Goal: Information Seeking & Learning: Understand process/instructions

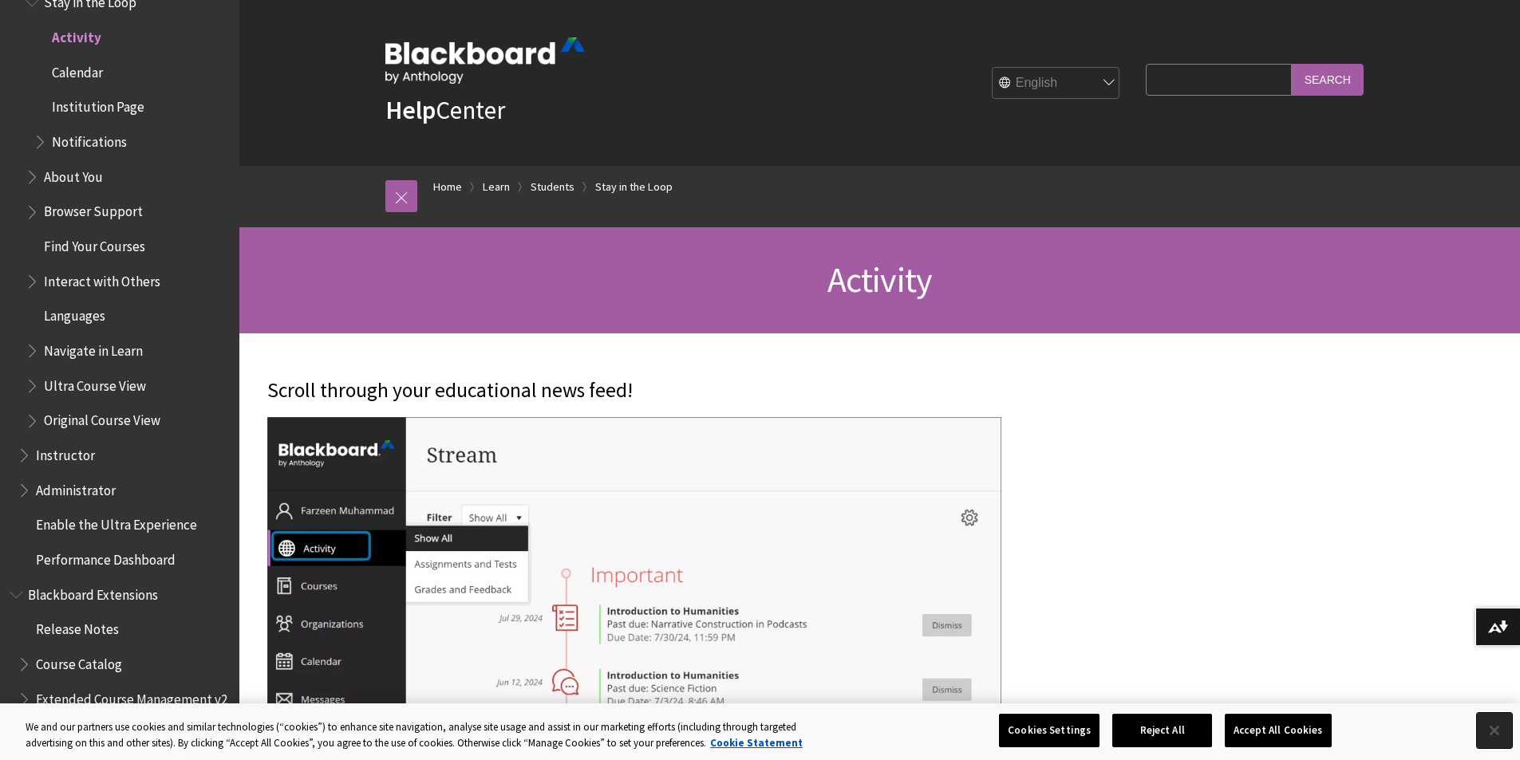
click at [1485, 736] on button "Close" at bounding box center [1494, 730] width 35 height 35
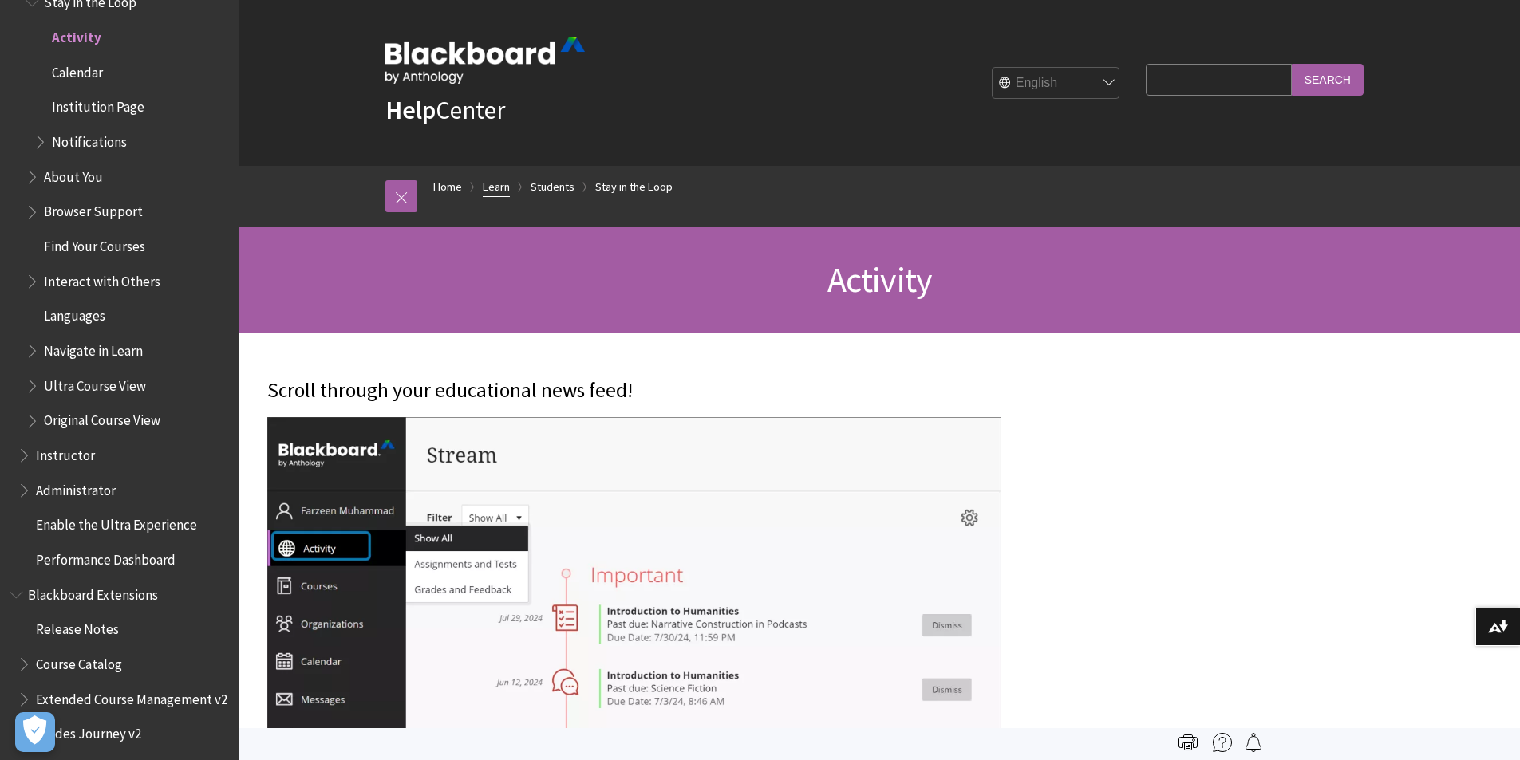
click at [503, 186] on link "Learn" at bounding box center [496, 187] width 27 height 20
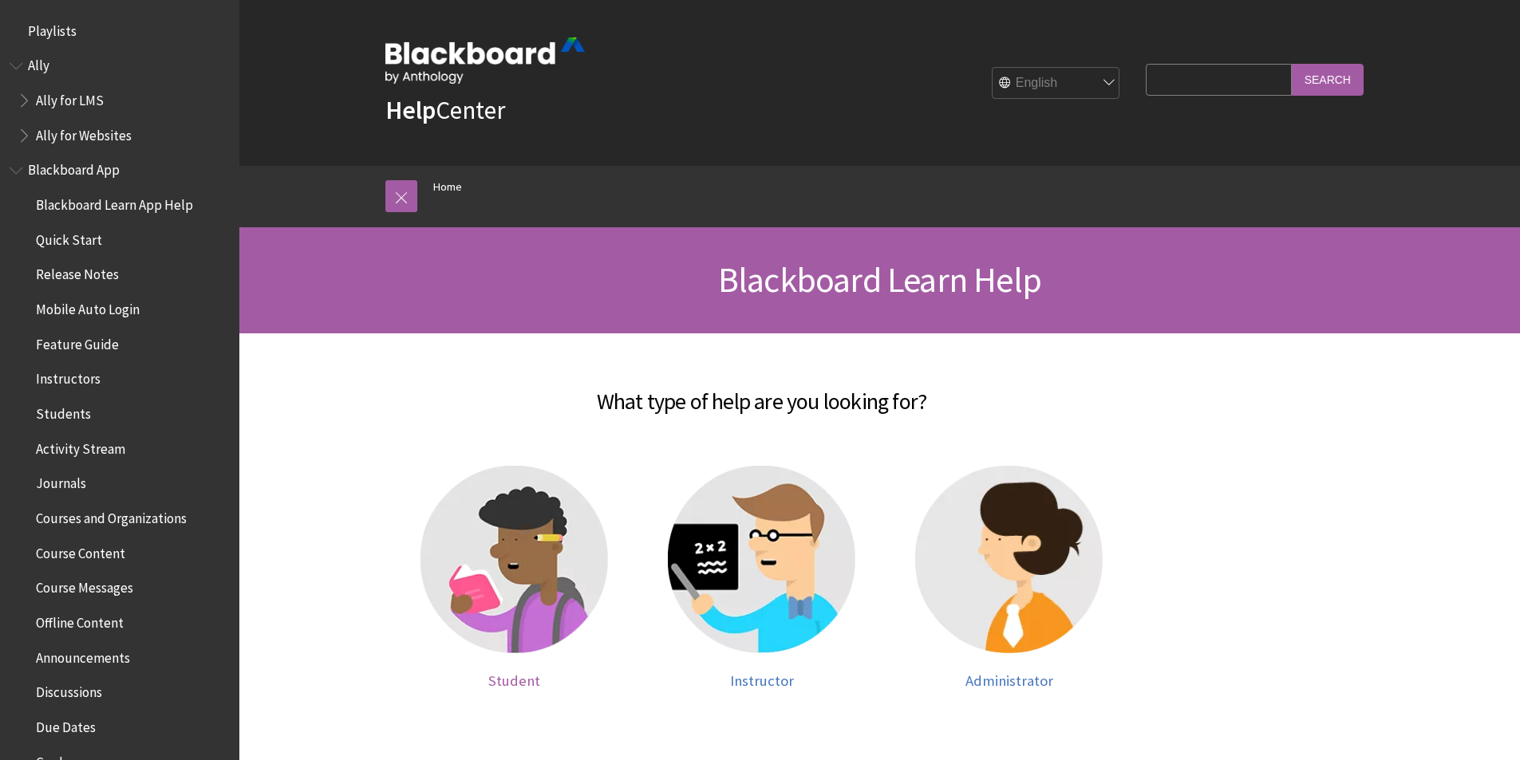
scroll to position [1352, 0]
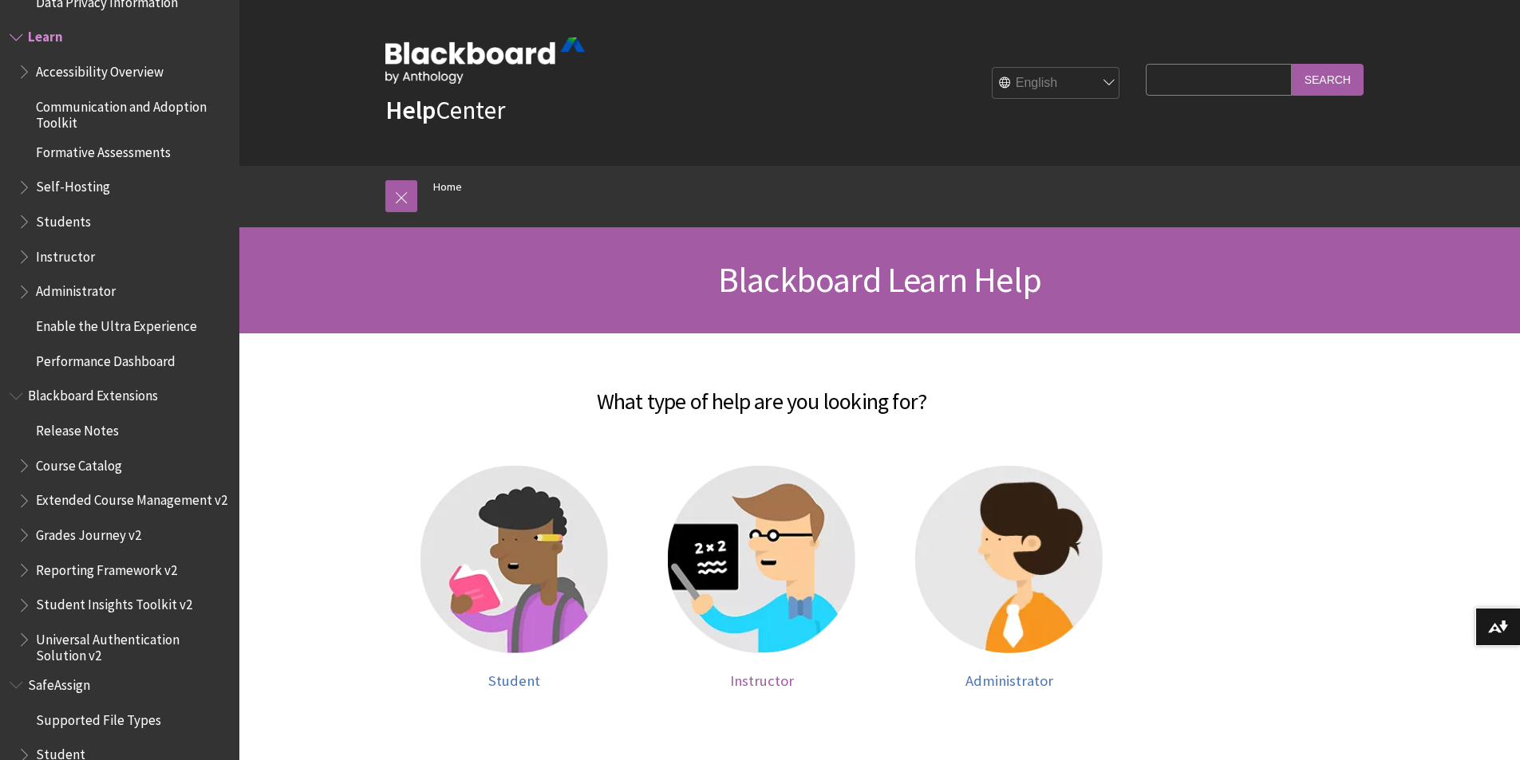
click at [754, 596] on img at bounding box center [761, 559] width 187 height 187
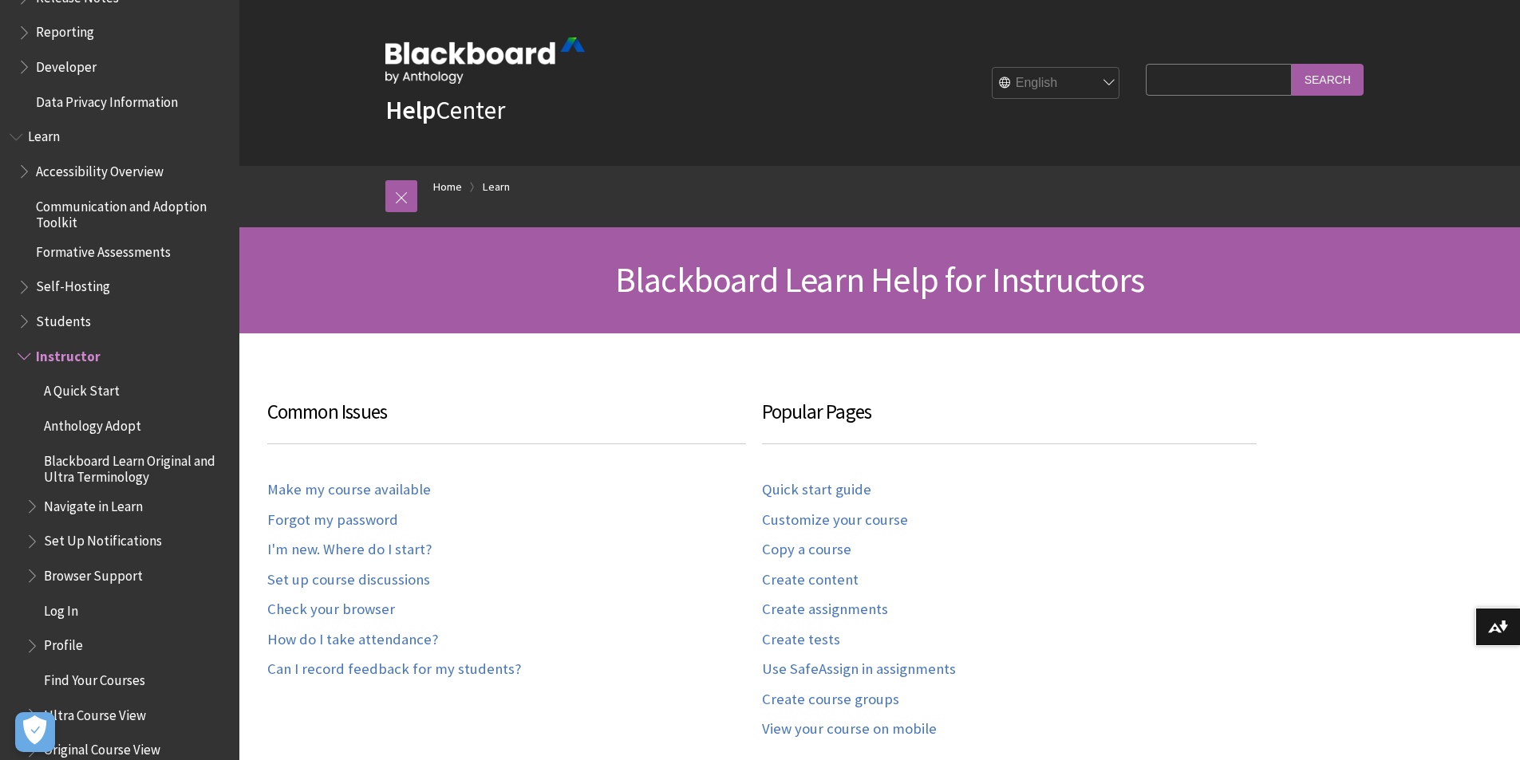
scroll to position [1332, 0]
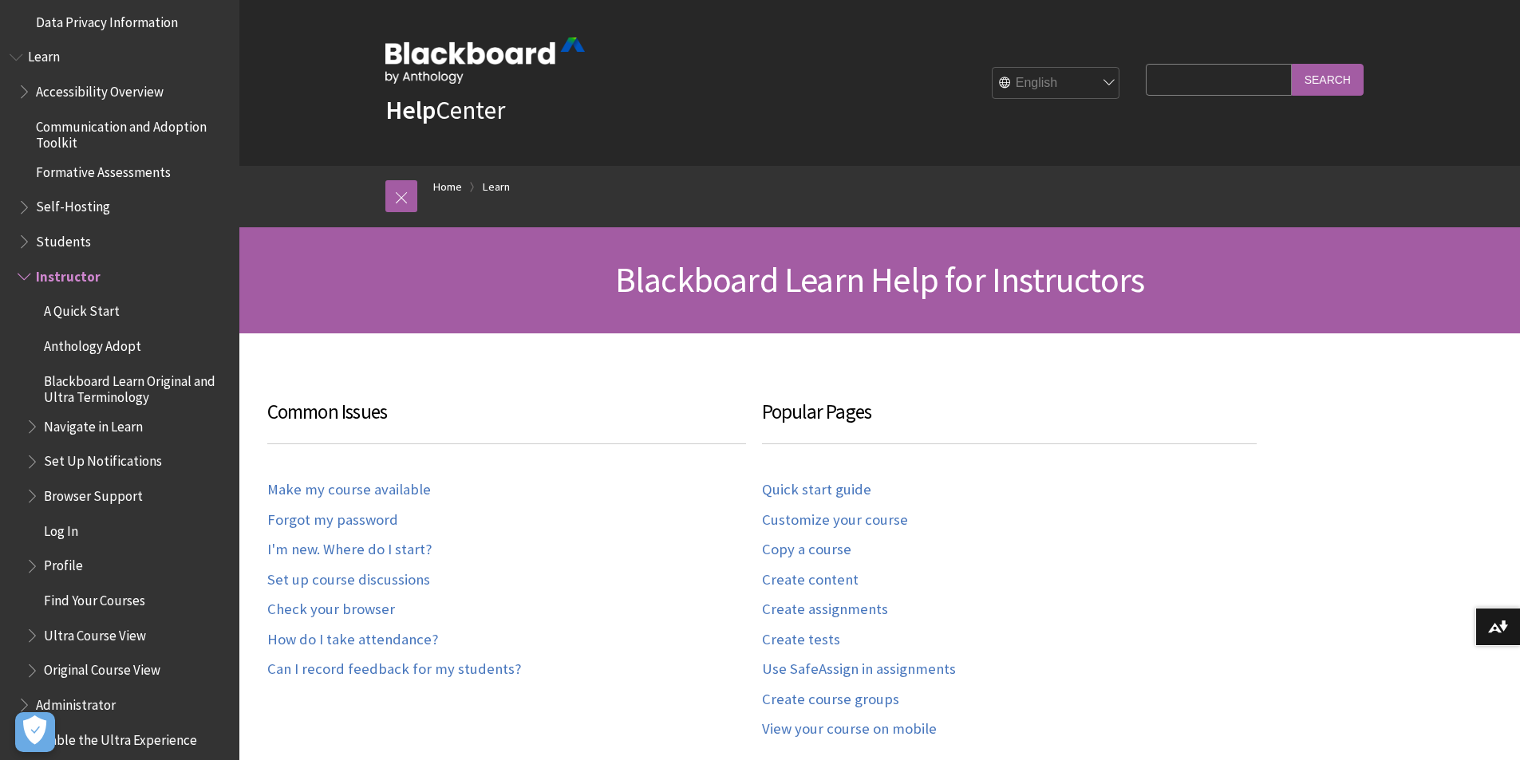
click at [81, 310] on span "A Quick Start" at bounding box center [82, 309] width 76 height 22
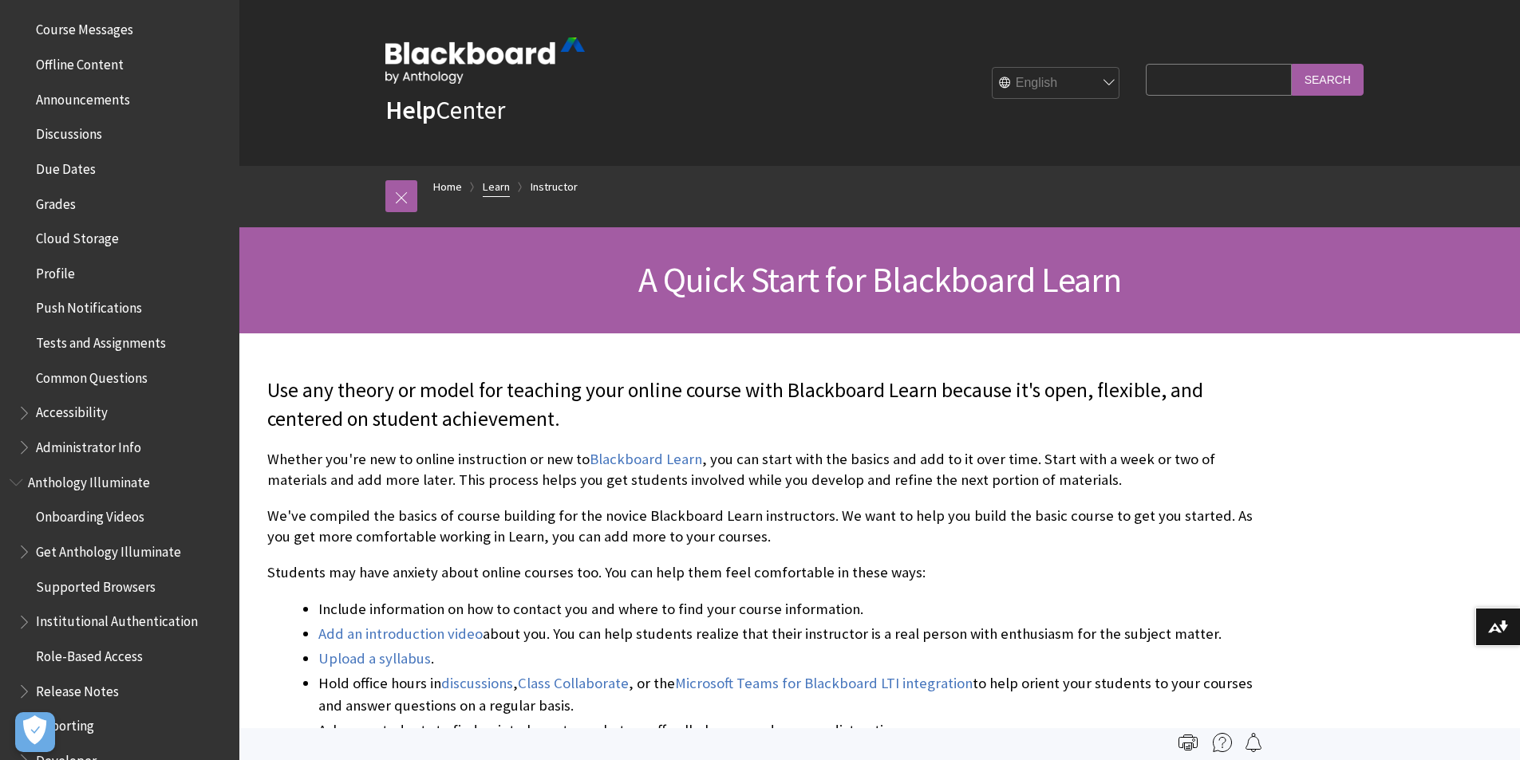
click at [499, 184] on link "Learn" at bounding box center [496, 187] width 27 height 20
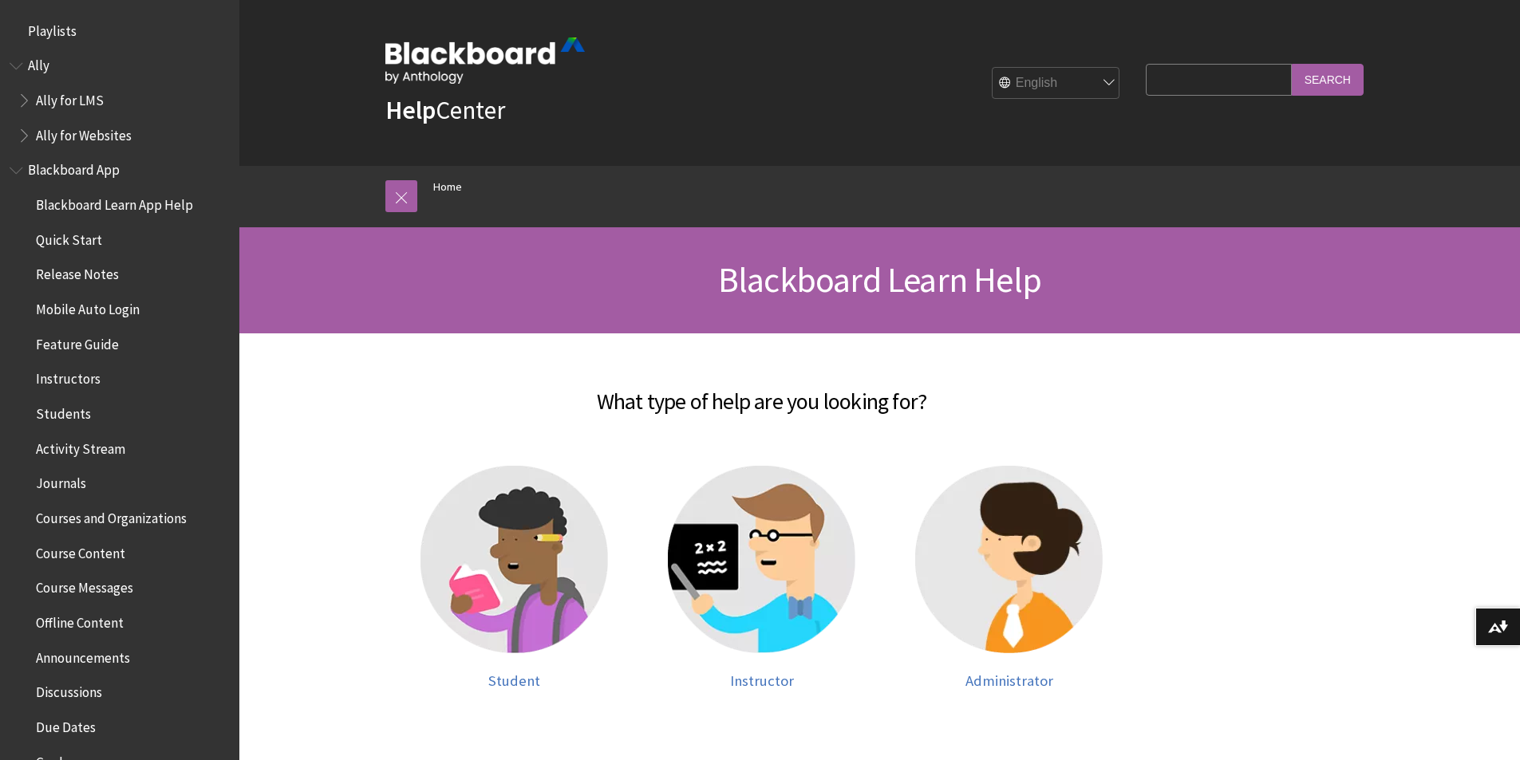
scroll to position [1352, 0]
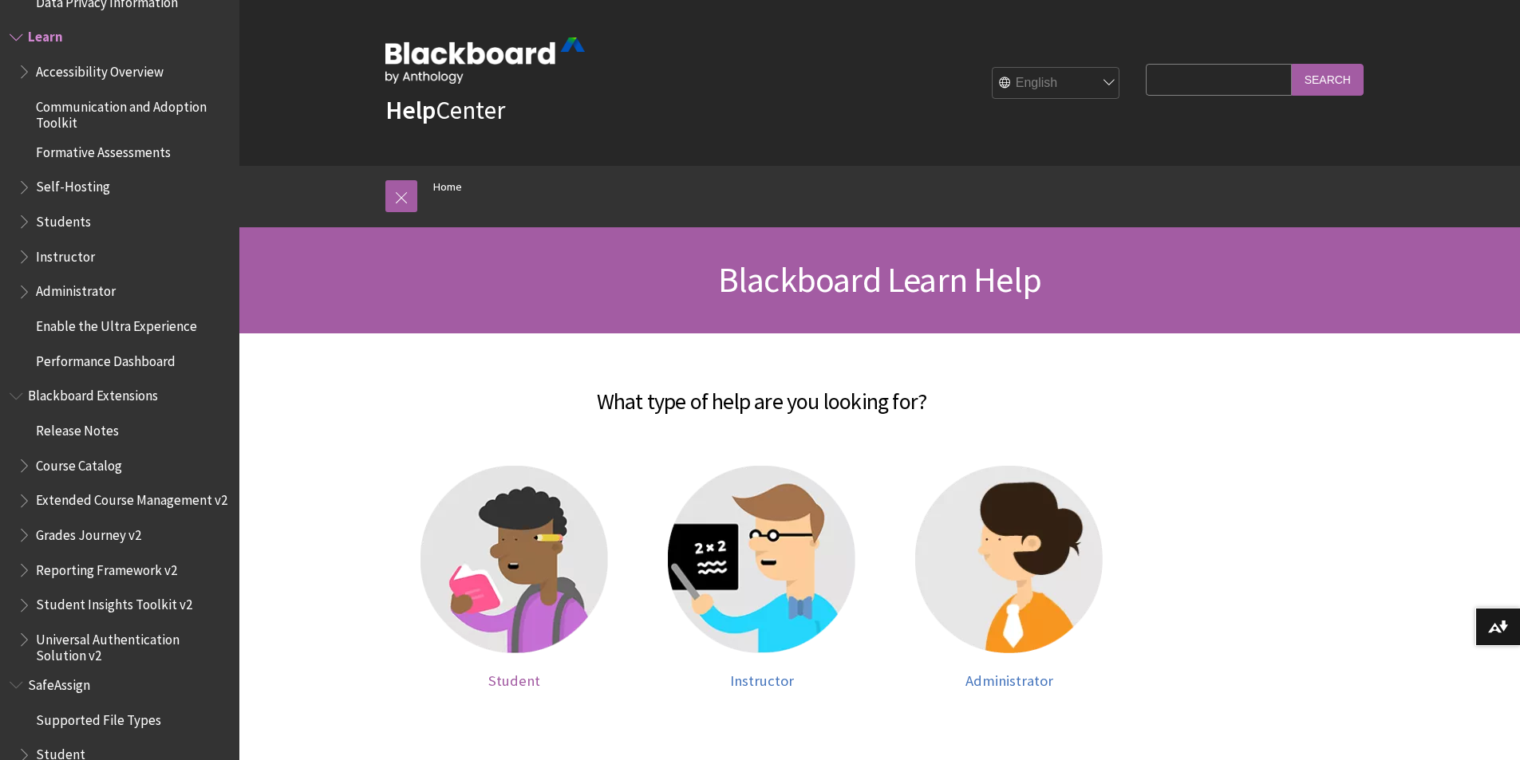
click at [546, 594] on img at bounding box center [513, 559] width 187 height 187
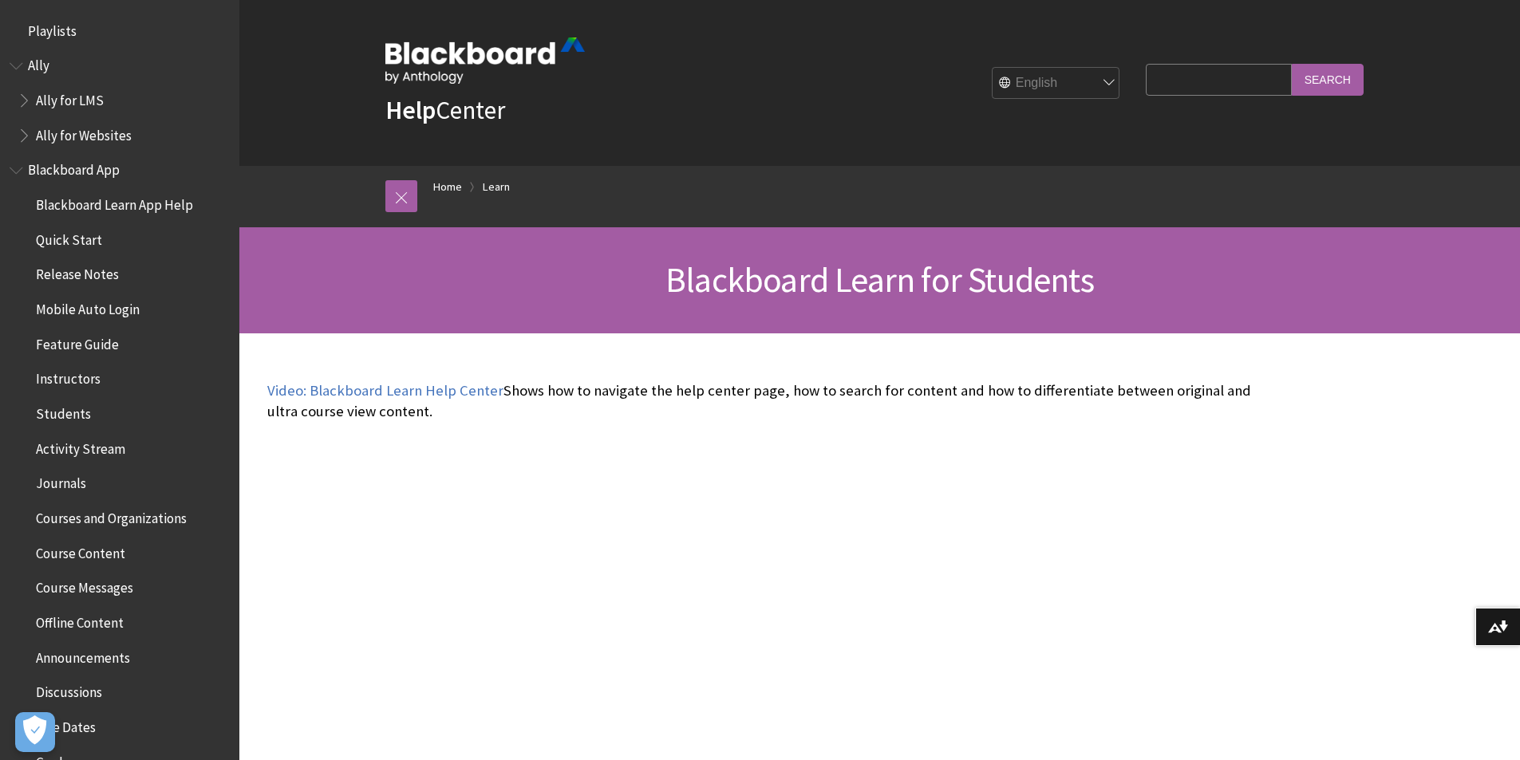
scroll to position [1536, 0]
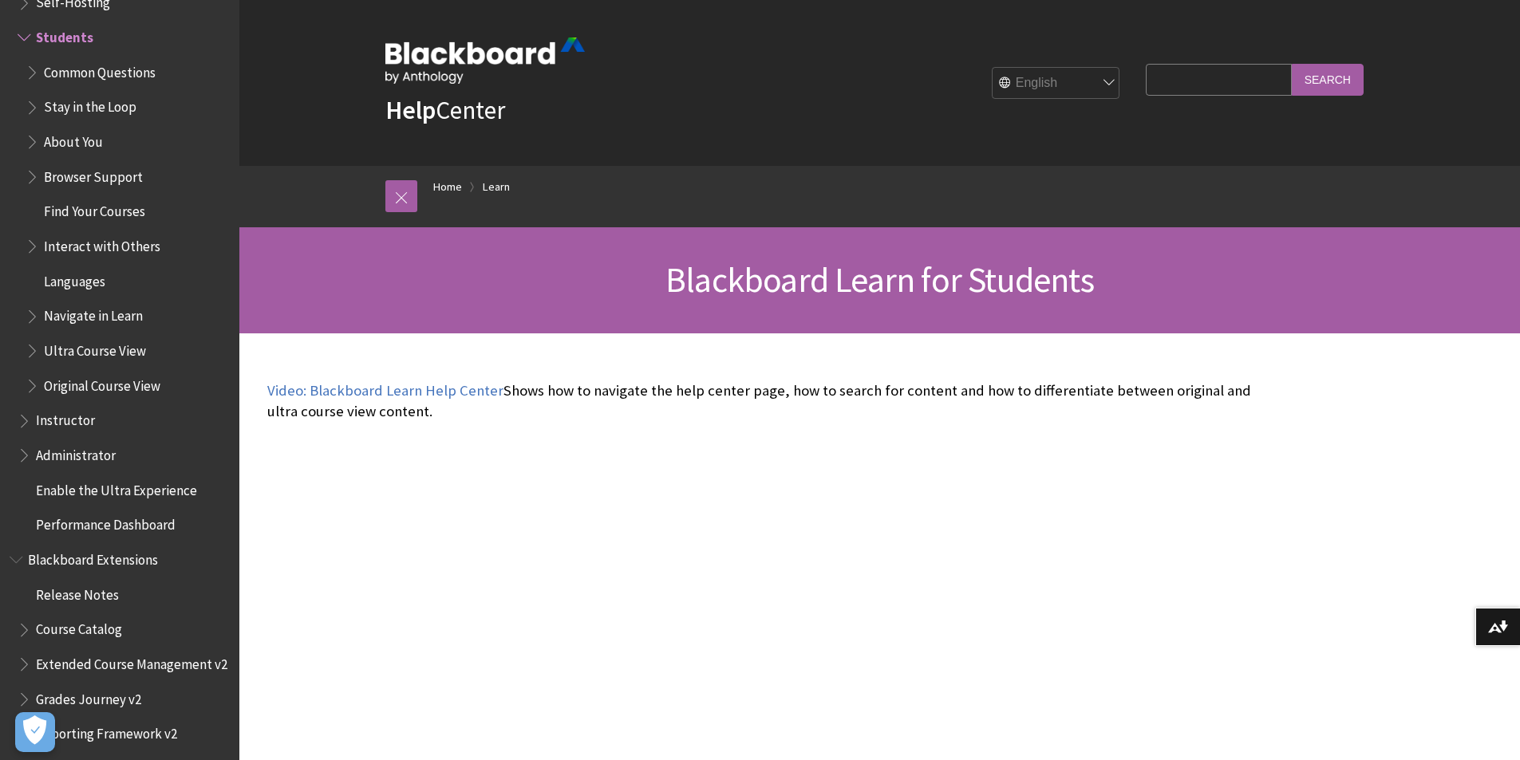
click at [31, 64] on span "Book outline for Blackboard Learn Help" at bounding box center [34, 69] width 17 height 20
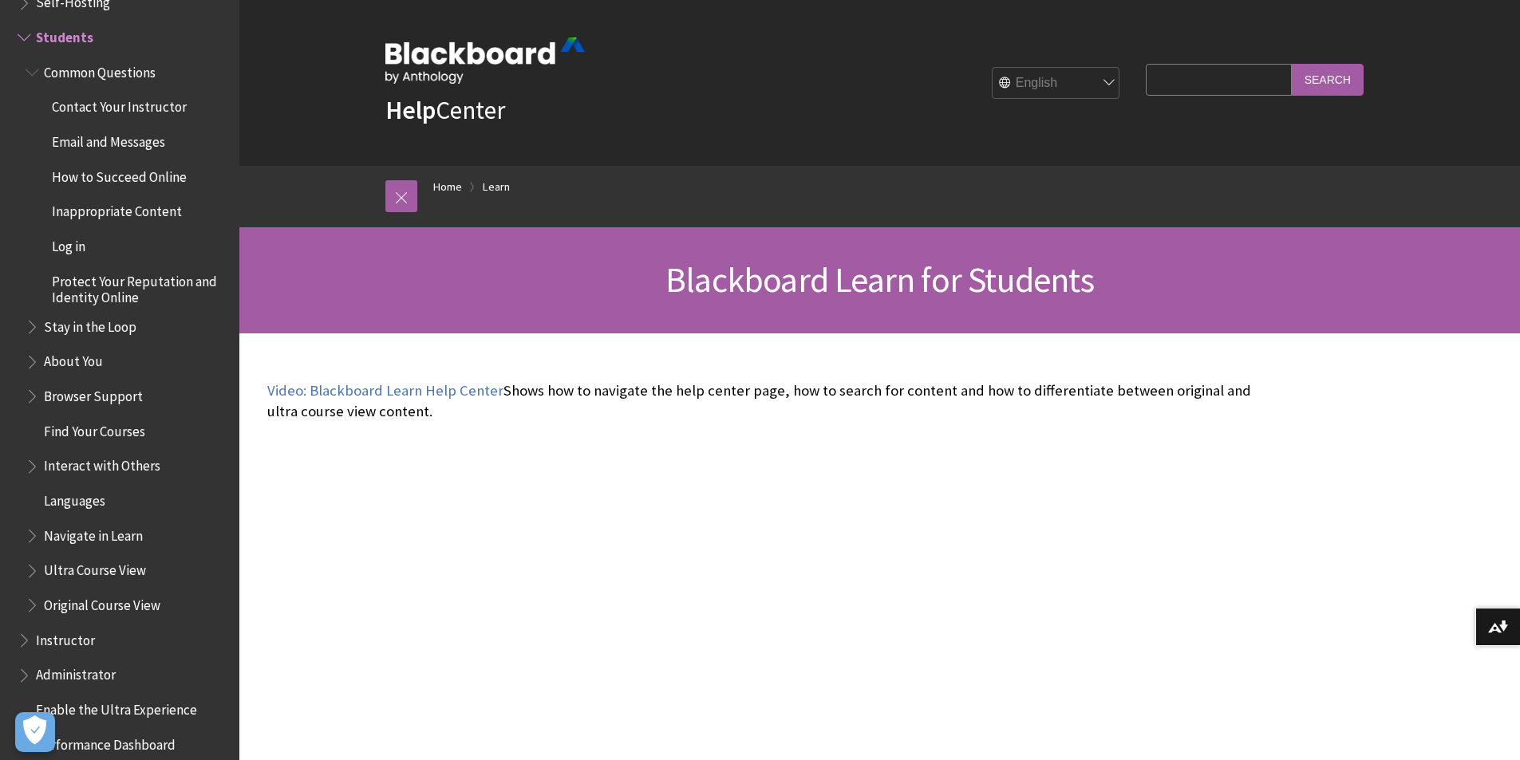
click at [160, 212] on span "Inappropriate Content" at bounding box center [117, 210] width 130 height 22
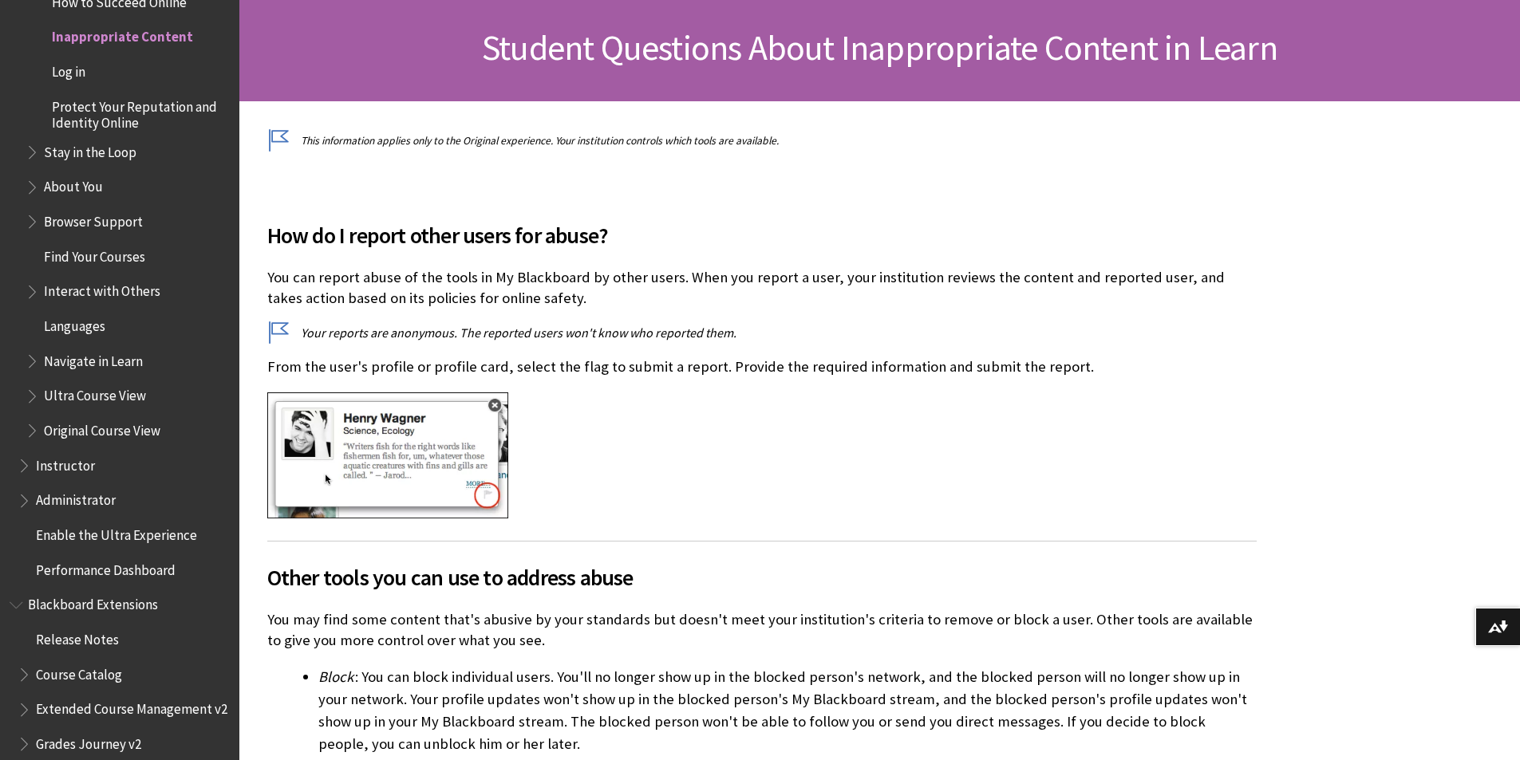
scroll to position [239, 0]
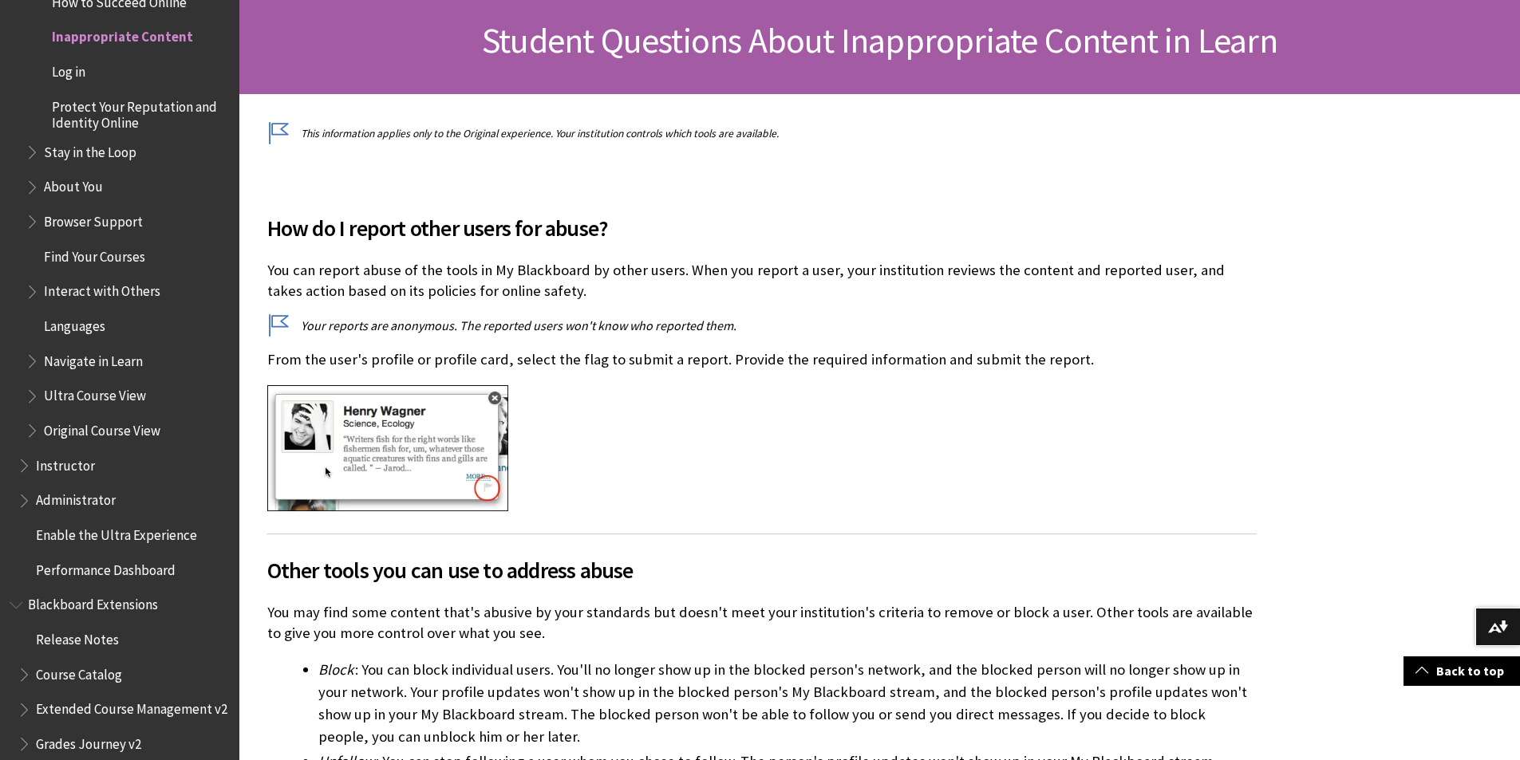
click at [106, 249] on span "Find Your Courses" at bounding box center [94, 254] width 101 height 22
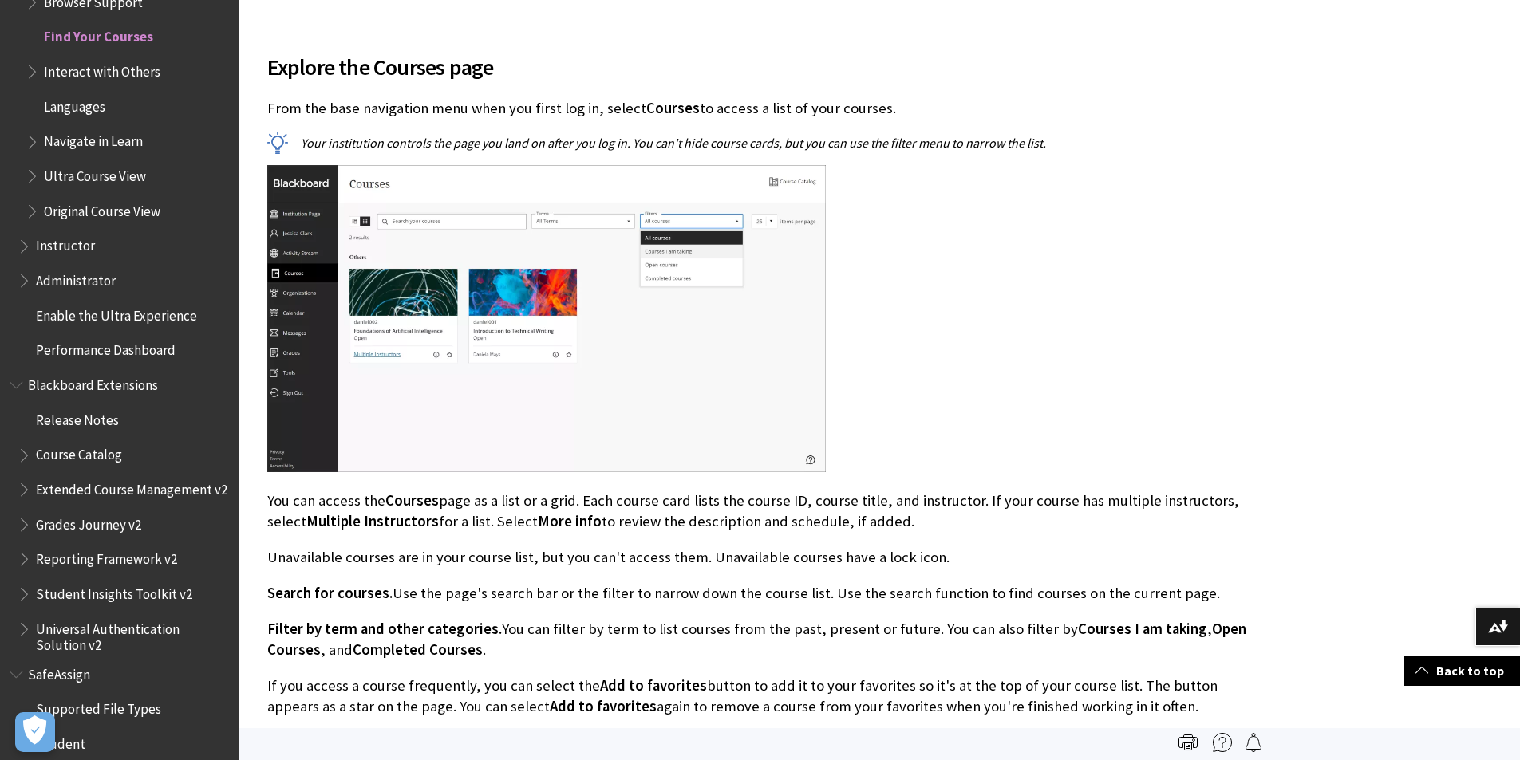
scroll to position [399, 0]
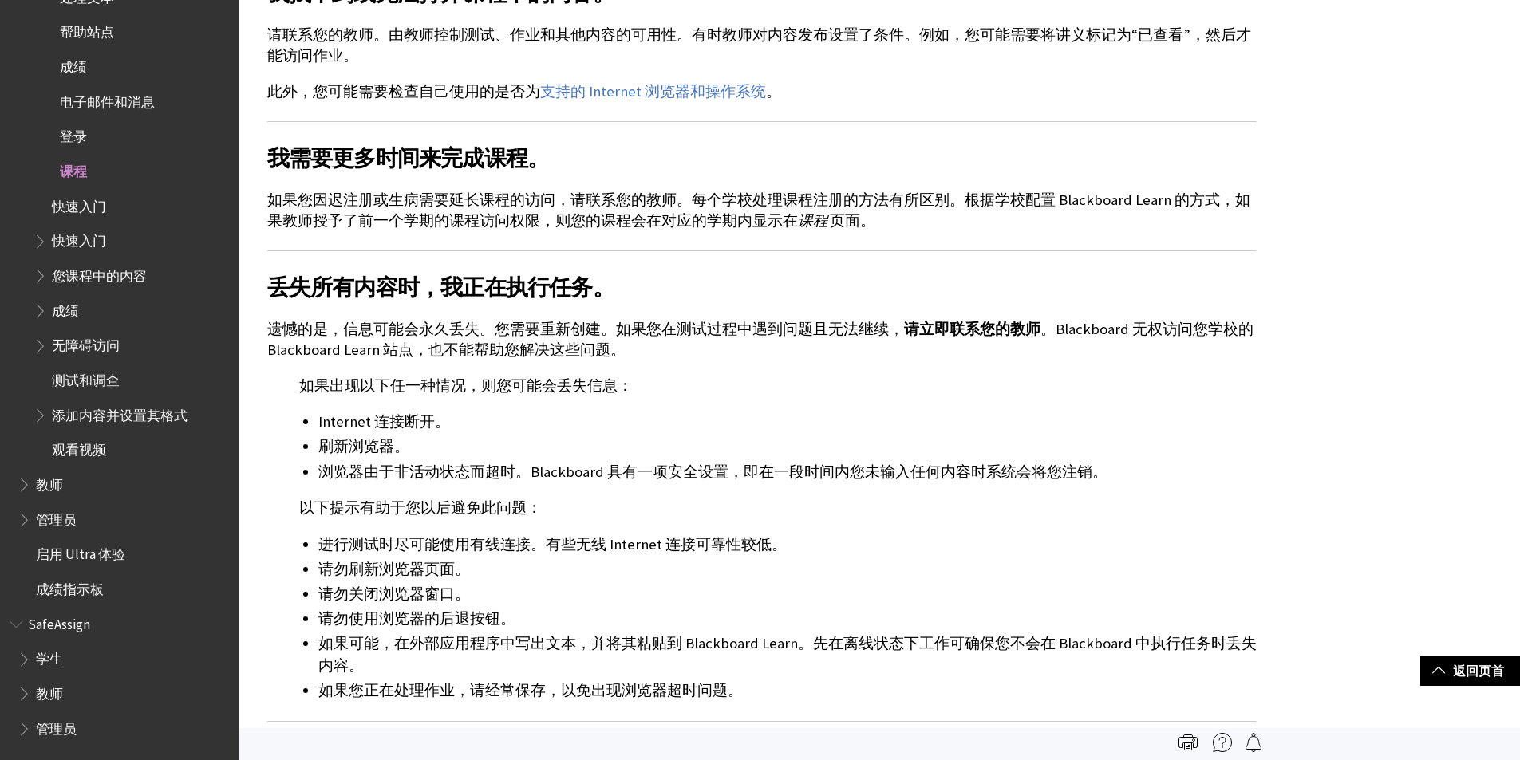
scroll to position [558, 0]
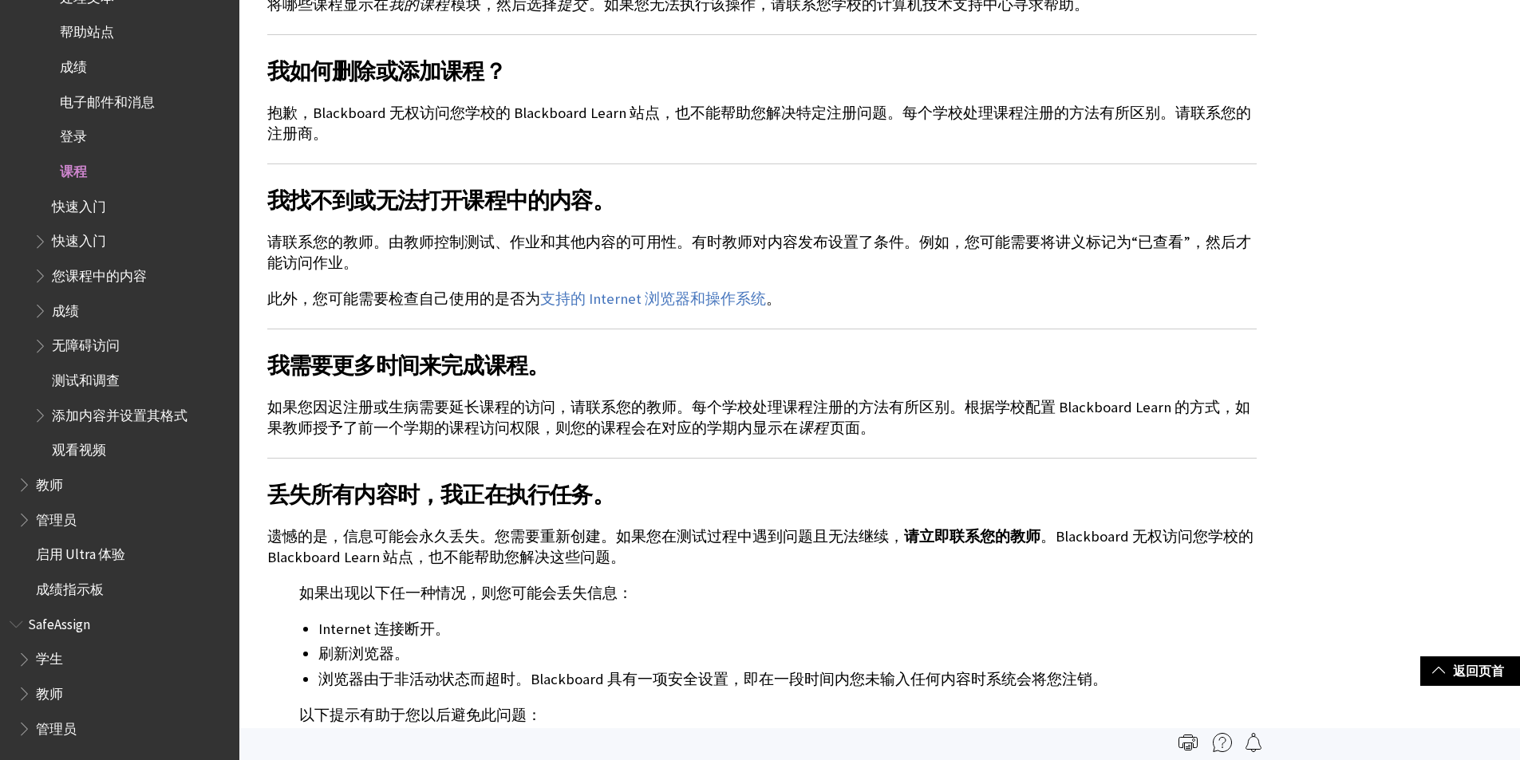
click at [55, 521] on span "管理员" at bounding box center [56, 518] width 41 height 22
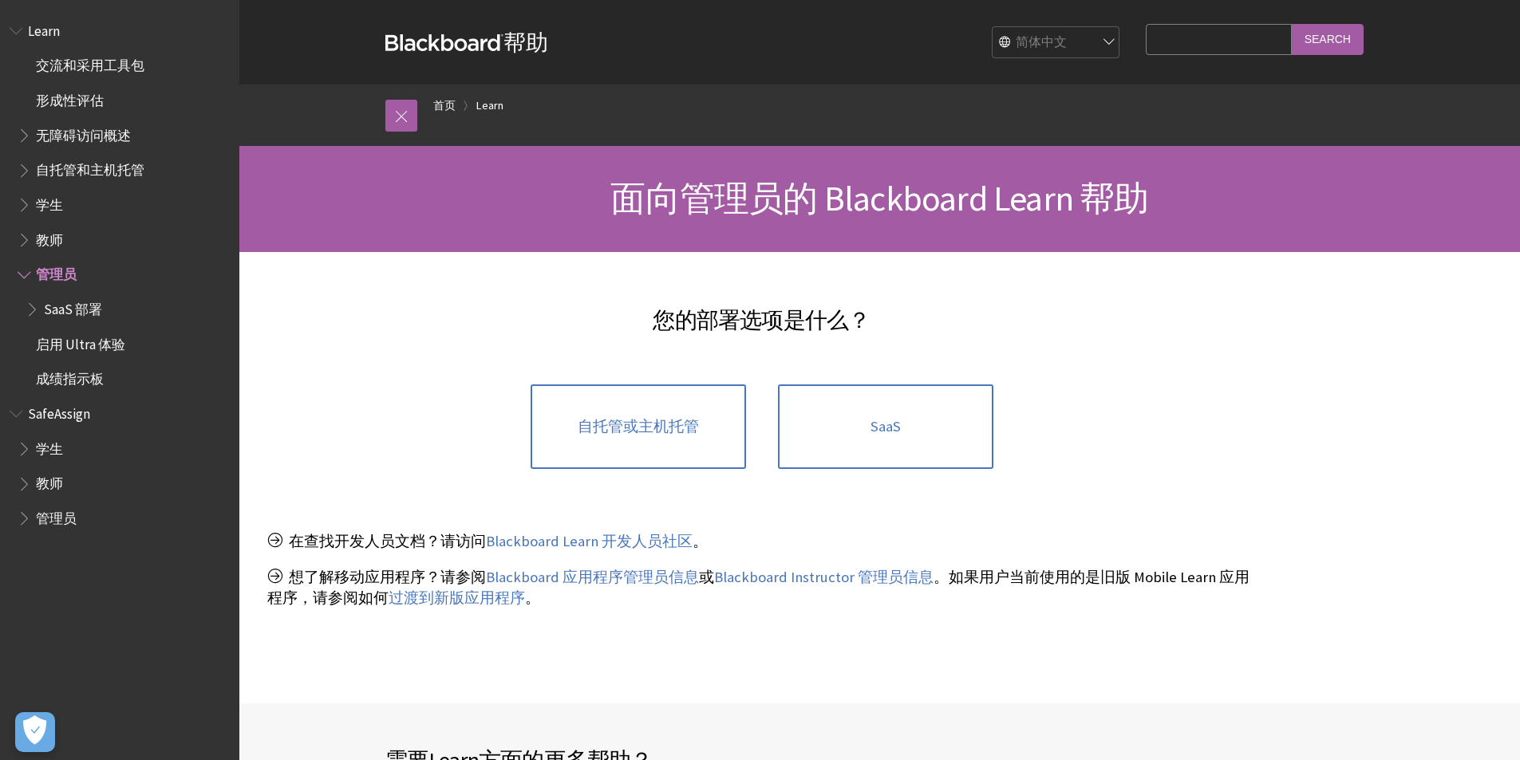
click at [40, 484] on span "教师" at bounding box center [49, 482] width 27 height 22
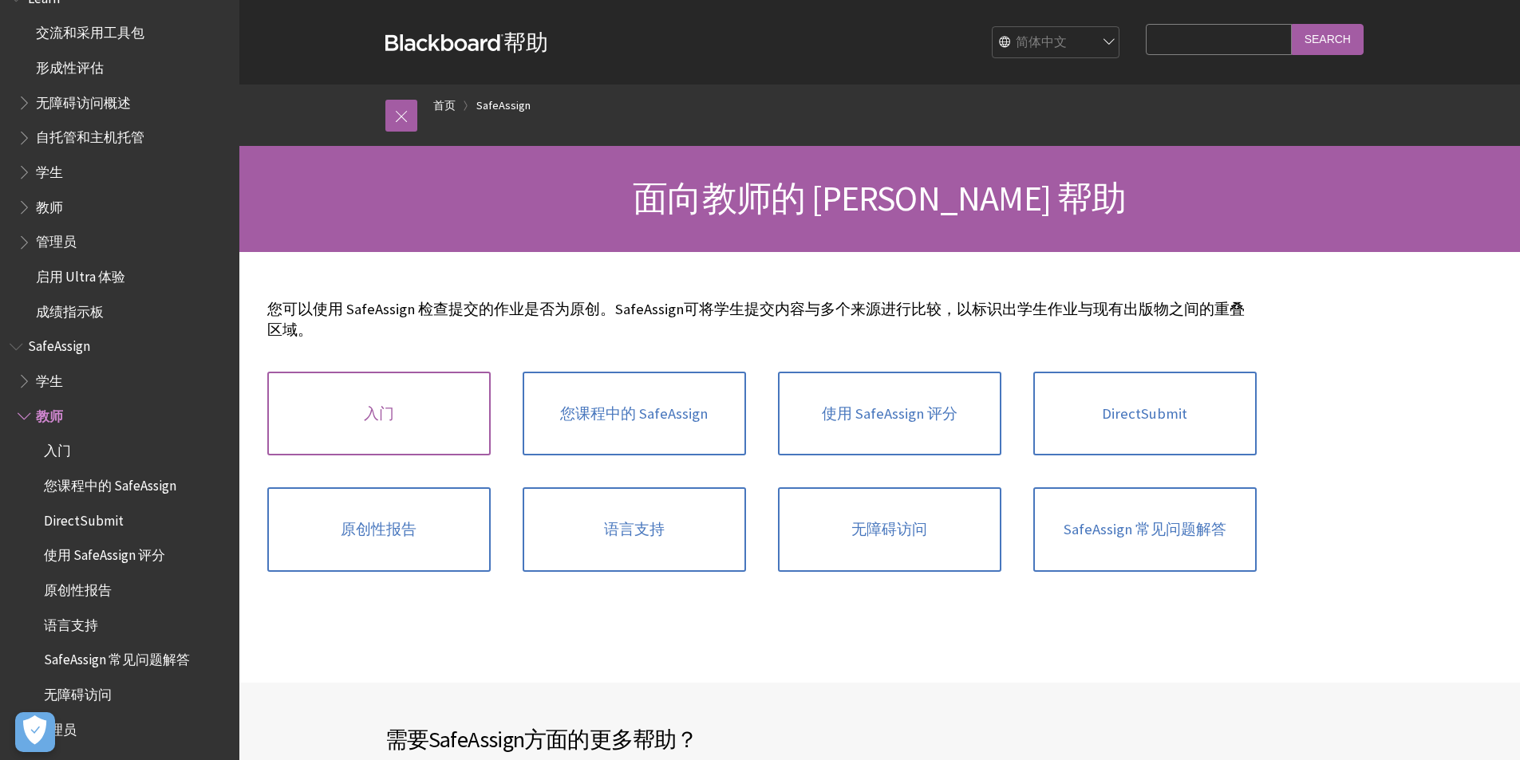
click at [396, 423] on link "入门" at bounding box center [378, 414] width 223 height 85
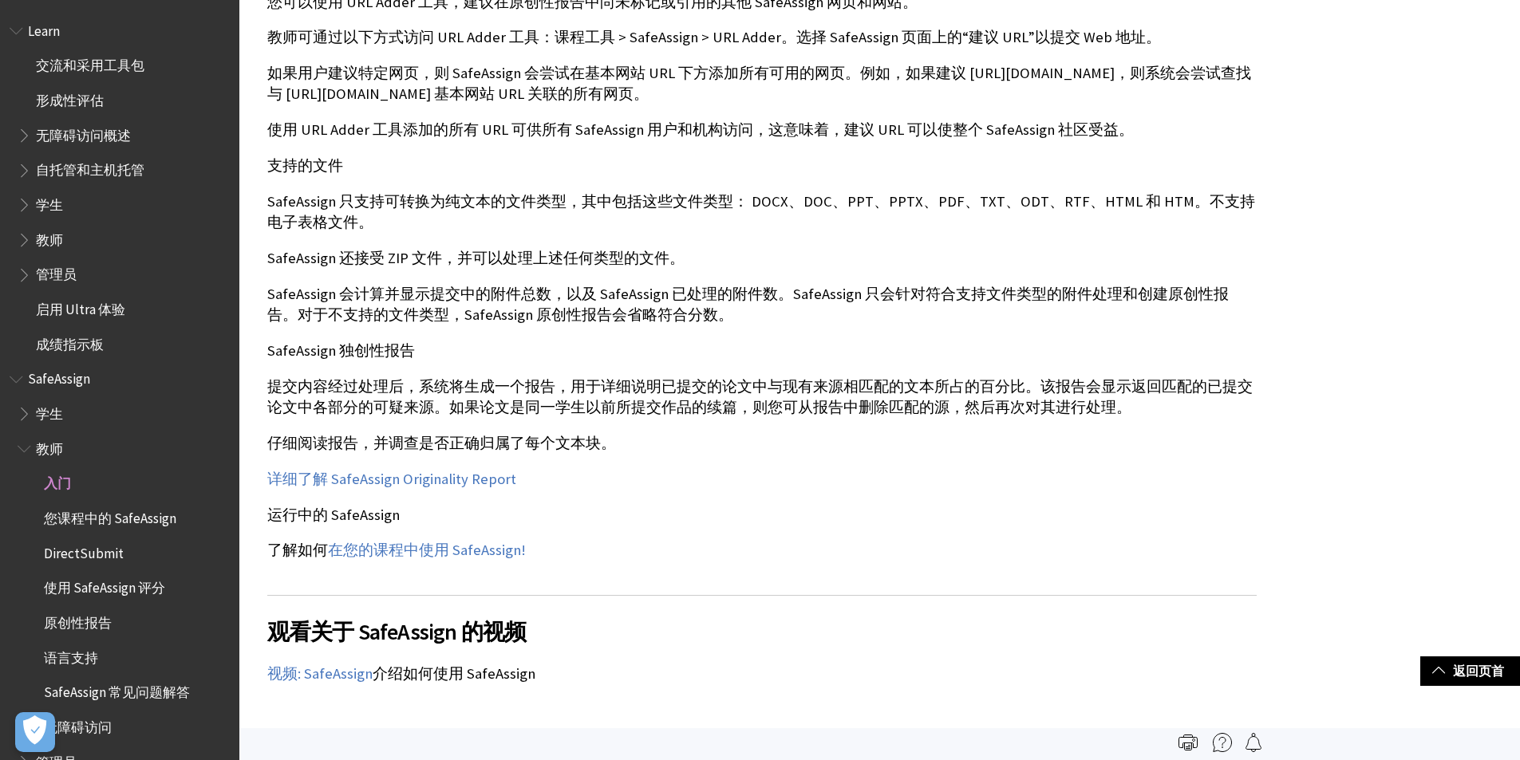
scroll to position [957, 0]
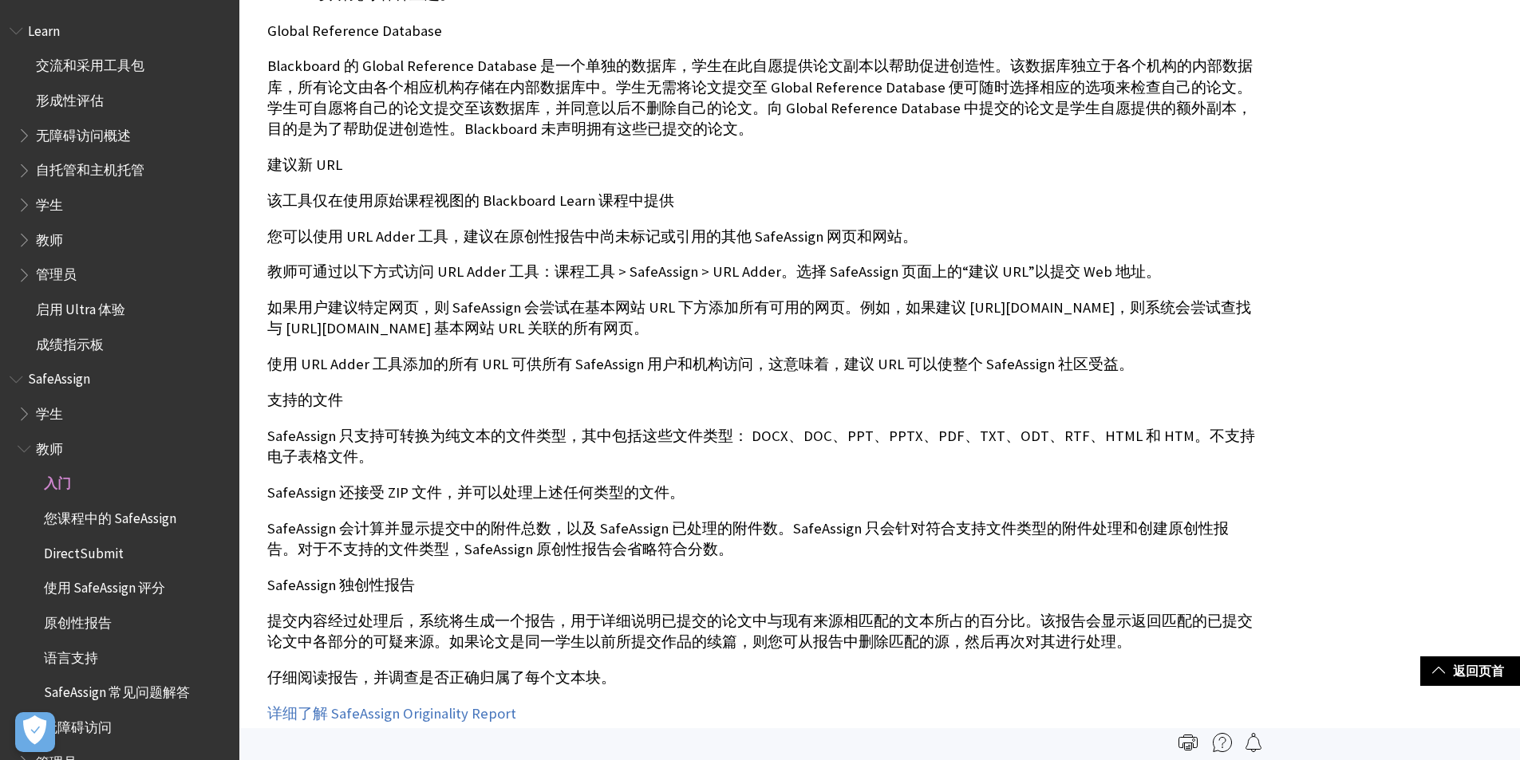
click at [49, 227] on span "教师" at bounding box center [49, 238] width 27 height 22
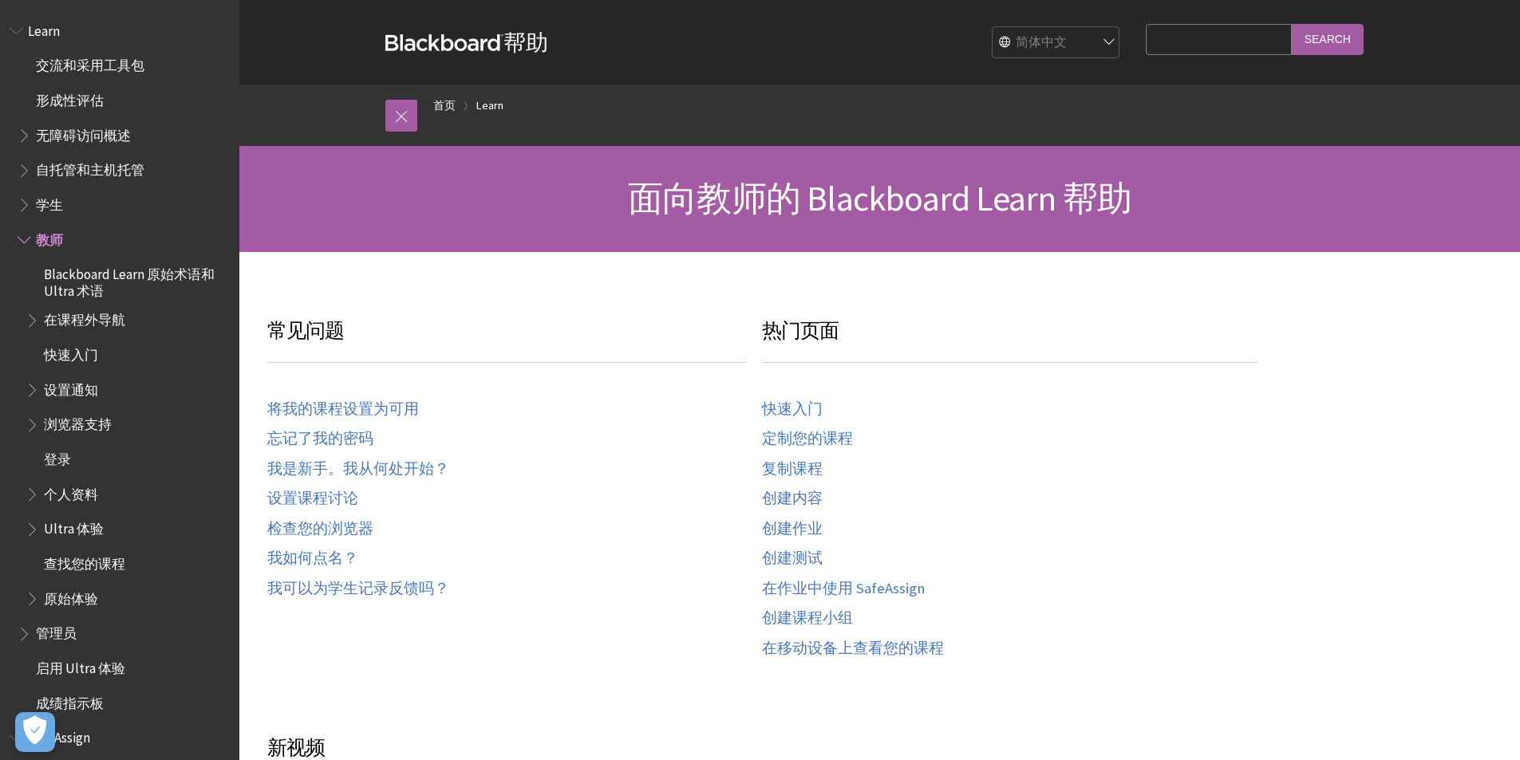
scroll to position [113, 0]
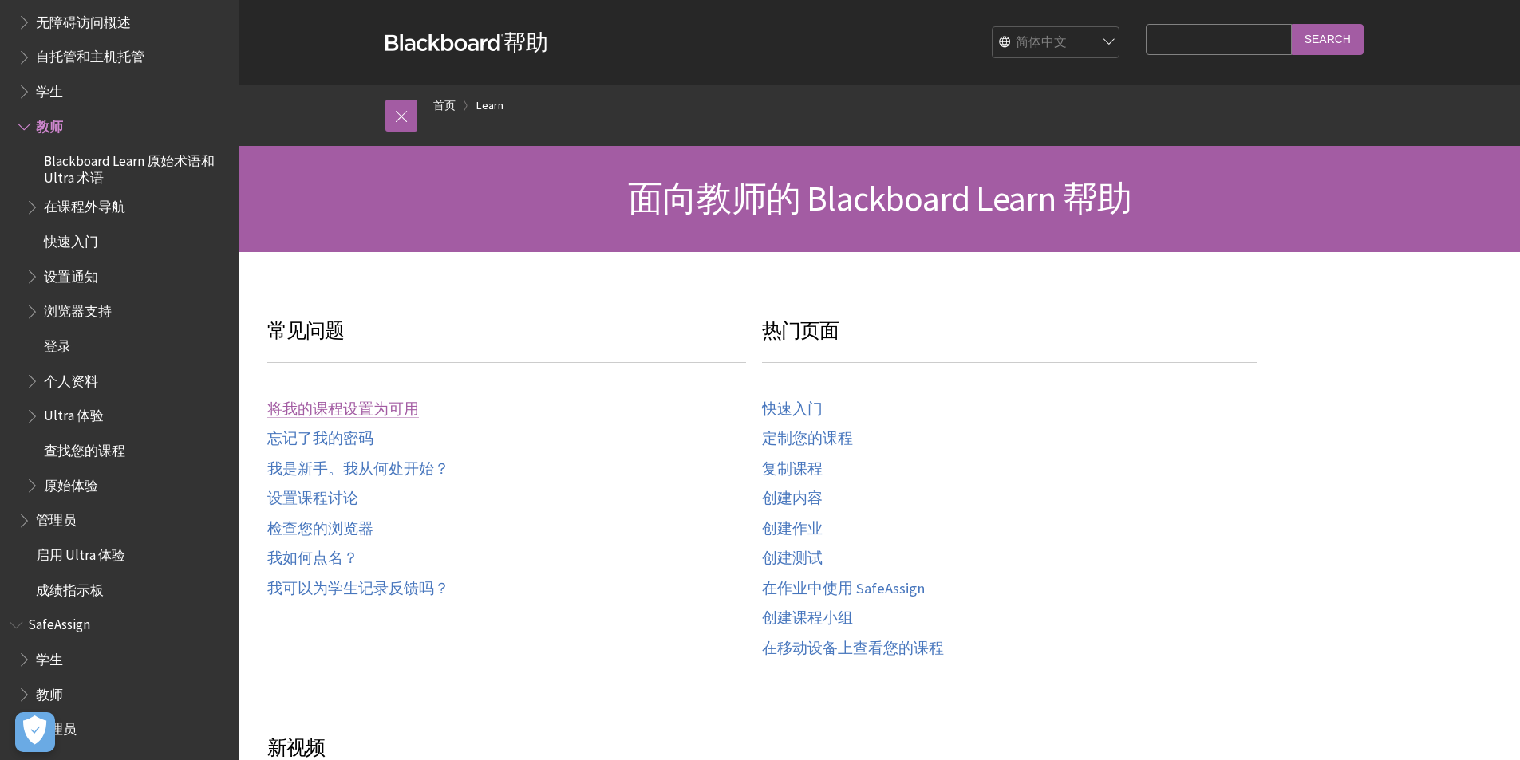
click at [322, 409] on link "将我的课程设置为可用" at bounding box center [343, 409] width 152 height 18
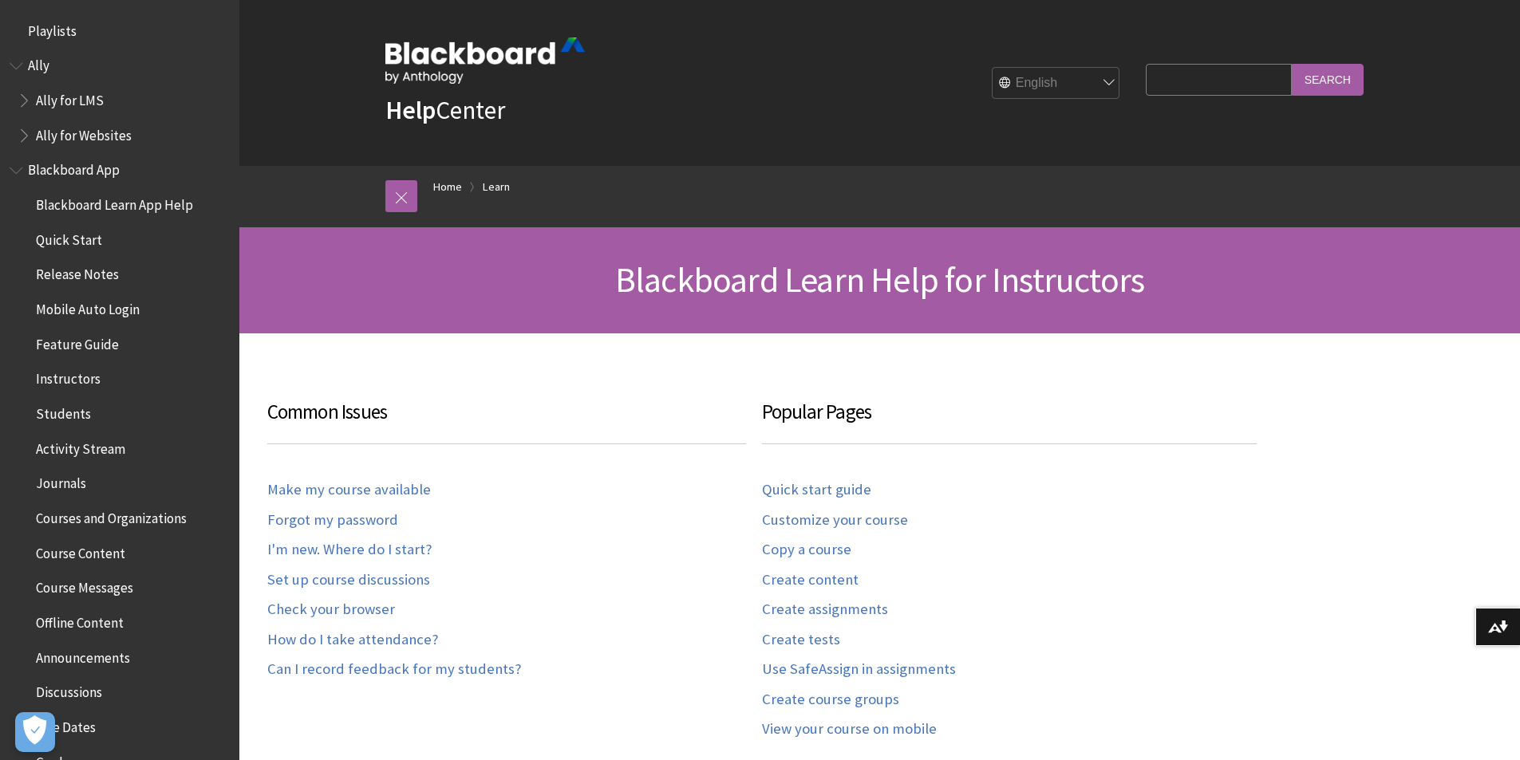
scroll to position [1572, 0]
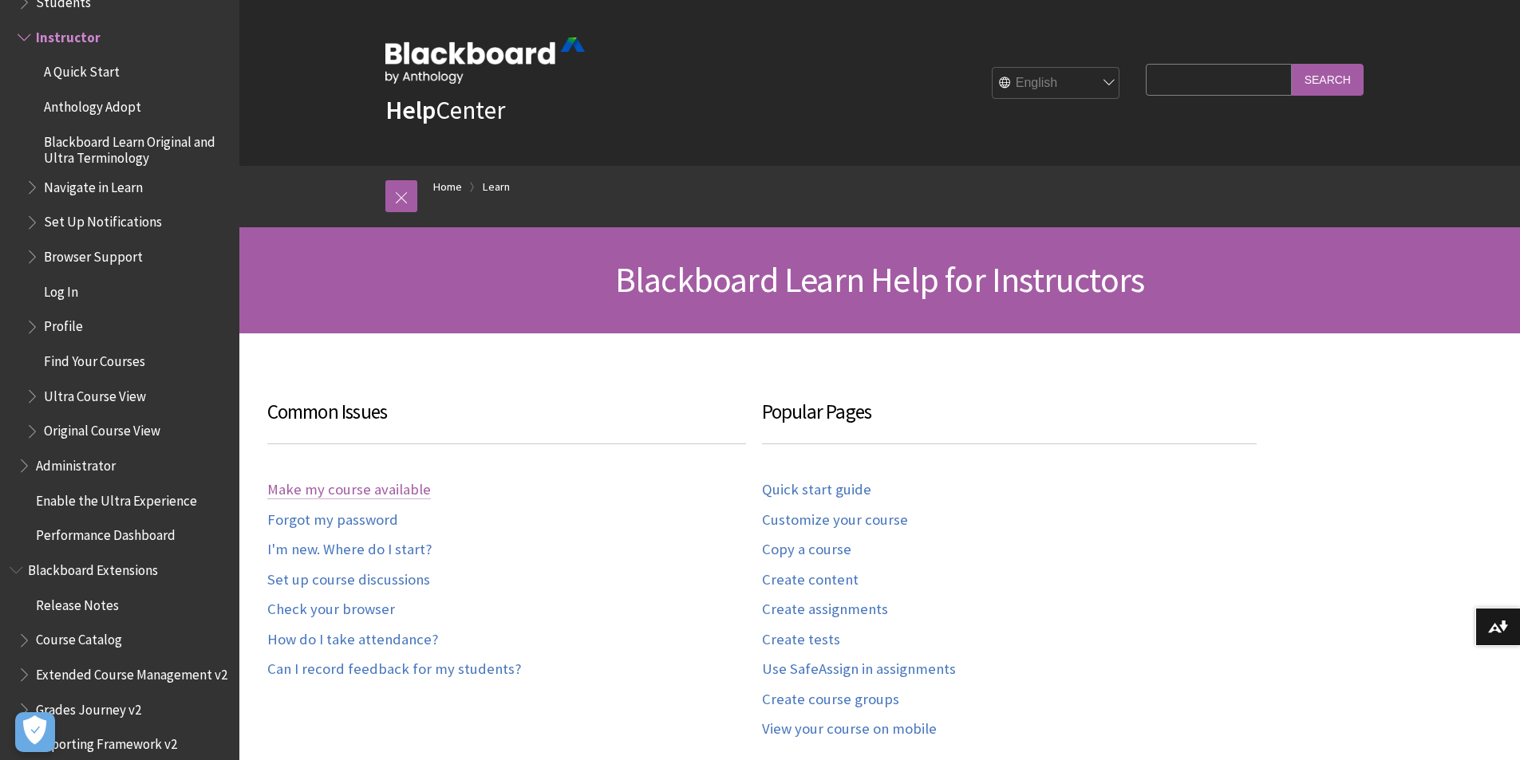
click at [381, 491] on link "Make my course available" at bounding box center [349, 490] width 164 height 18
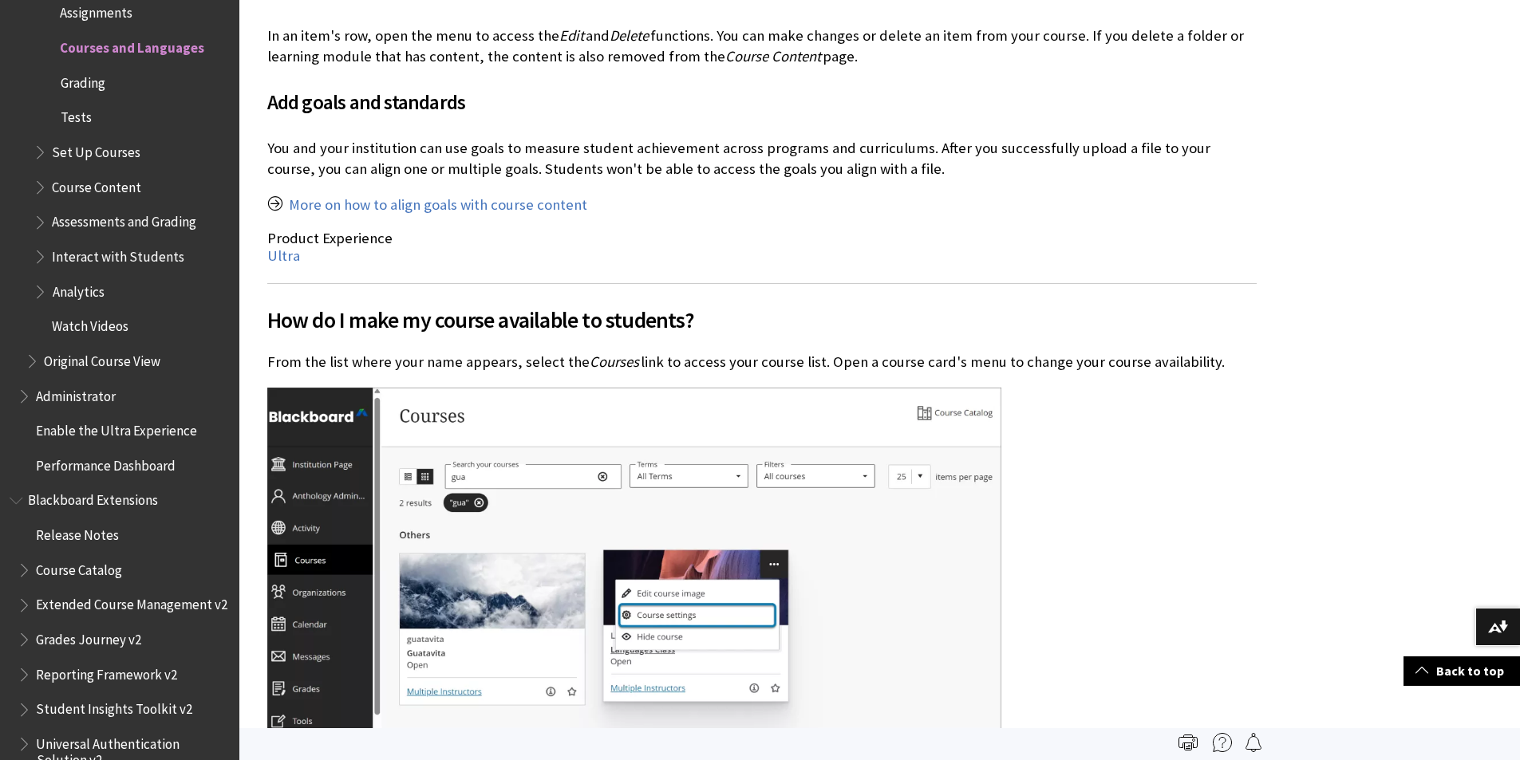
scroll to position [3510, 0]
